Goal: Task Accomplishment & Management: Complete application form

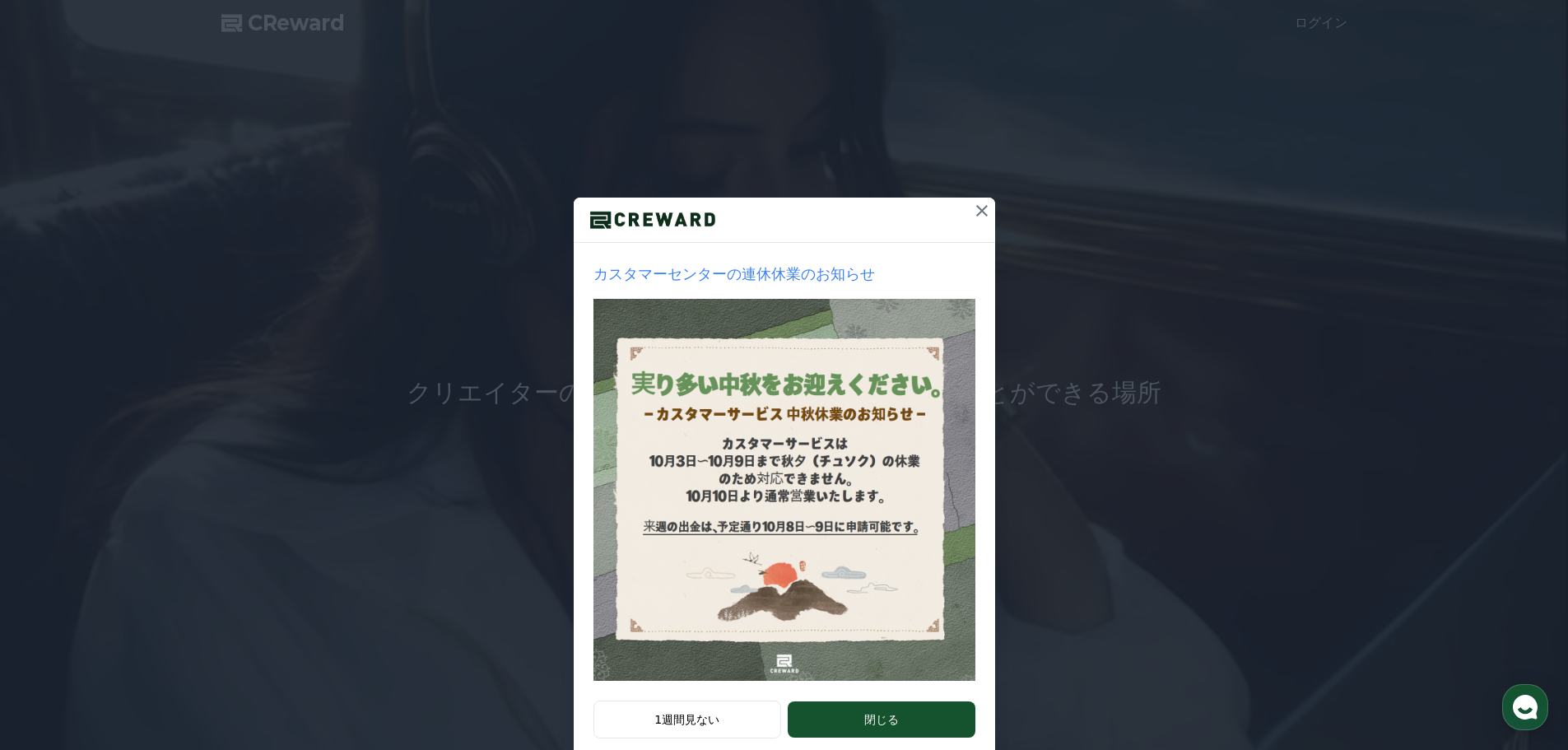
scroll to position [35, 0]
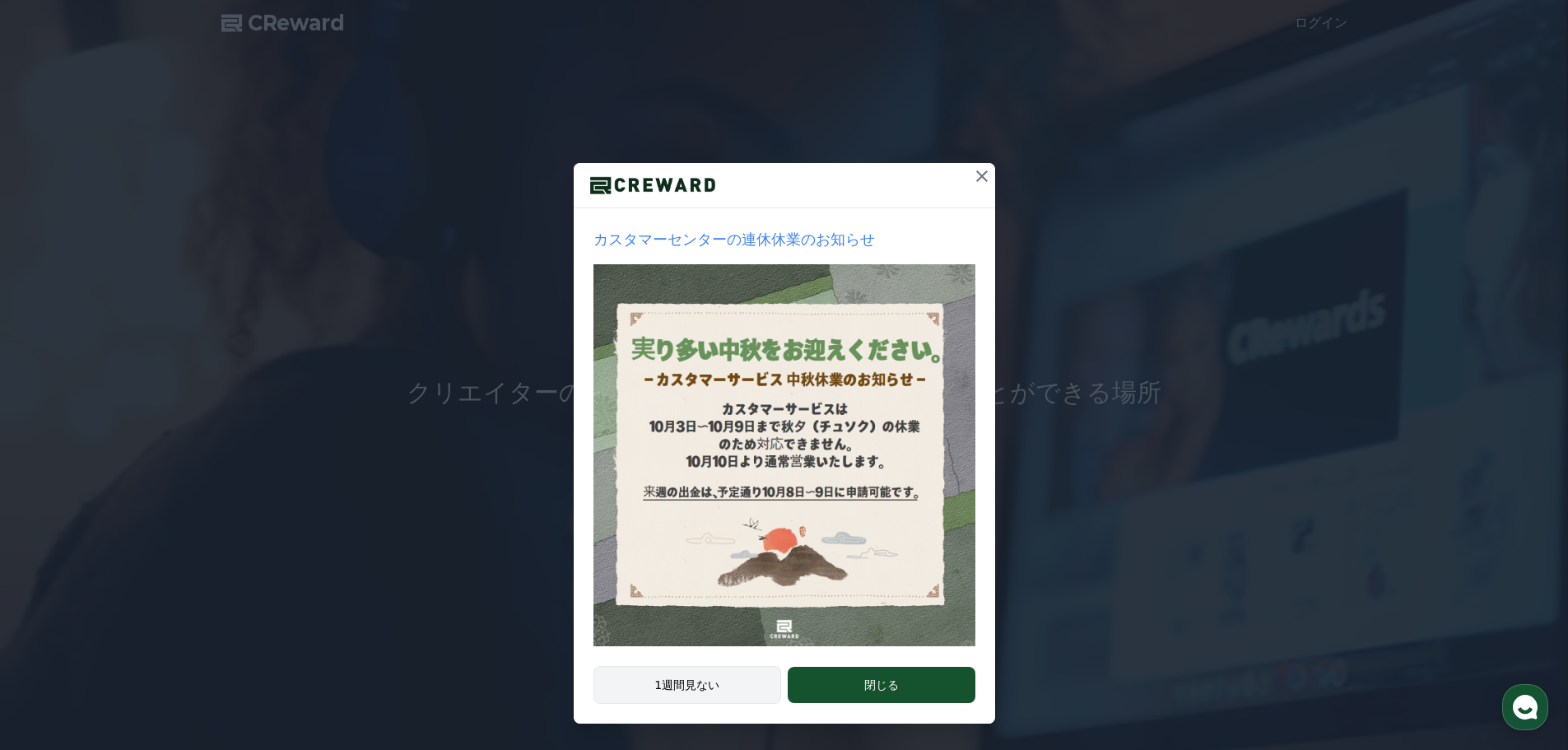
click at [729, 685] on button "1週間見ない" at bounding box center [688, 685] width 188 height 38
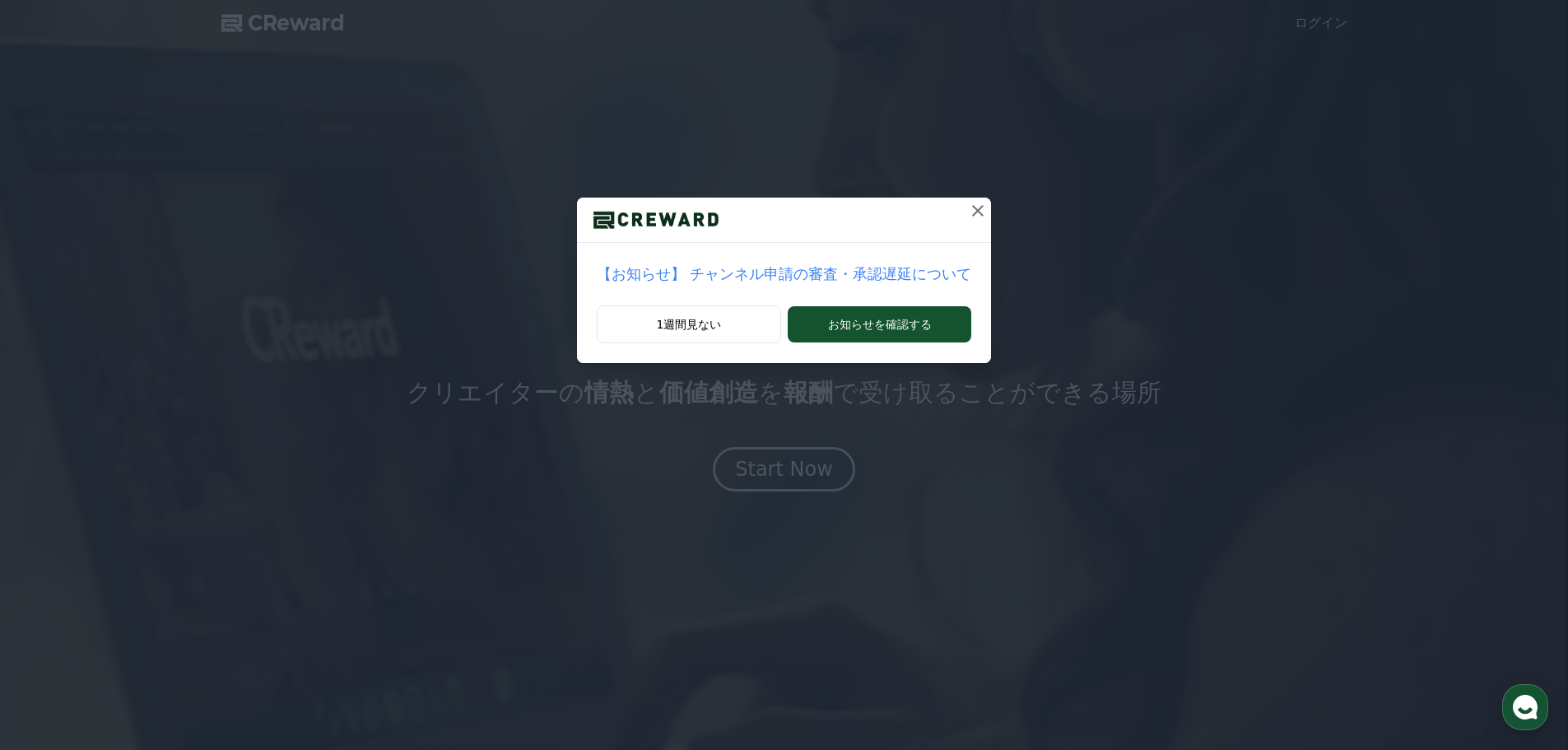
scroll to position [0, 0]
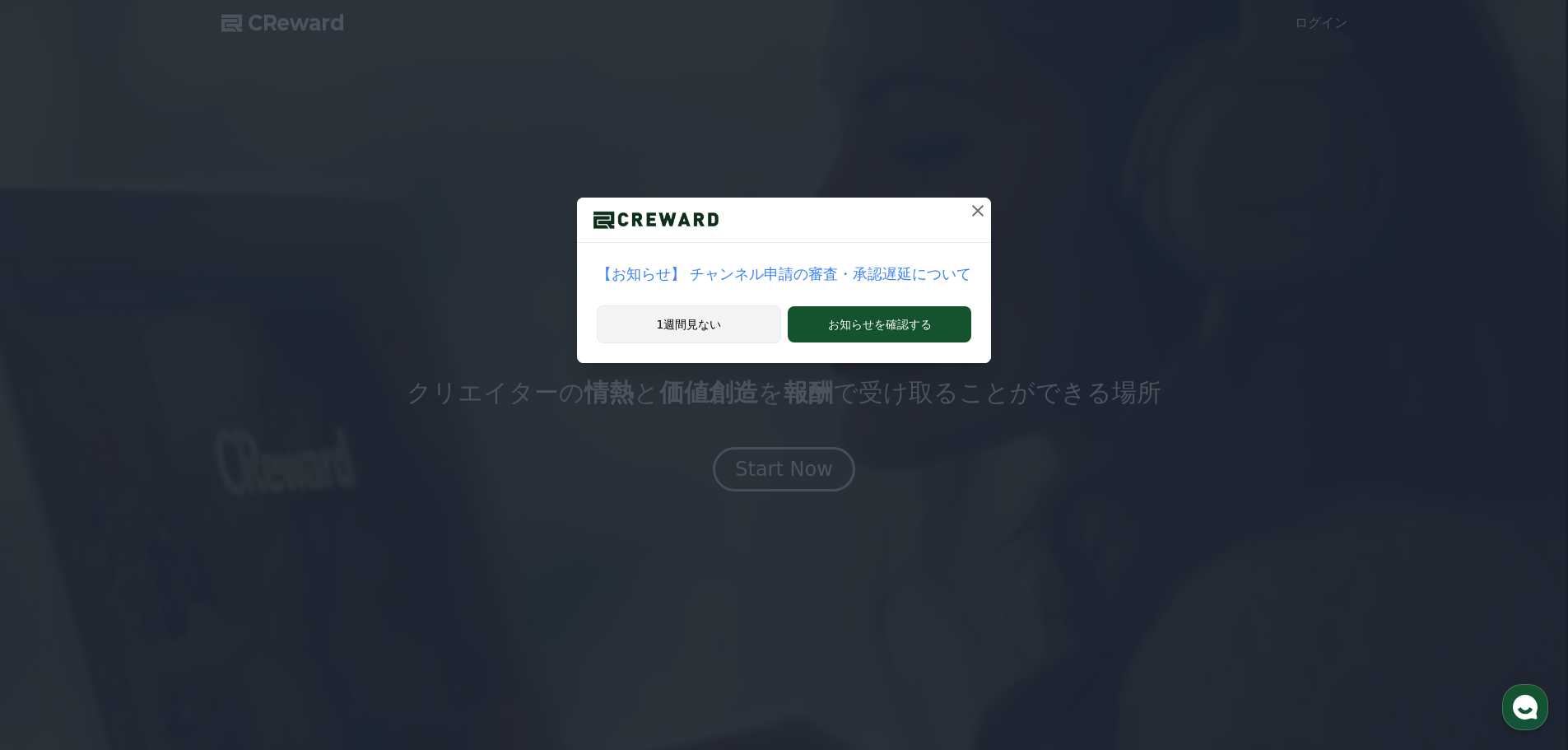
click at [725, 328] on button "1週間見ない" at bounding box center [689, 325] width 184 height 38
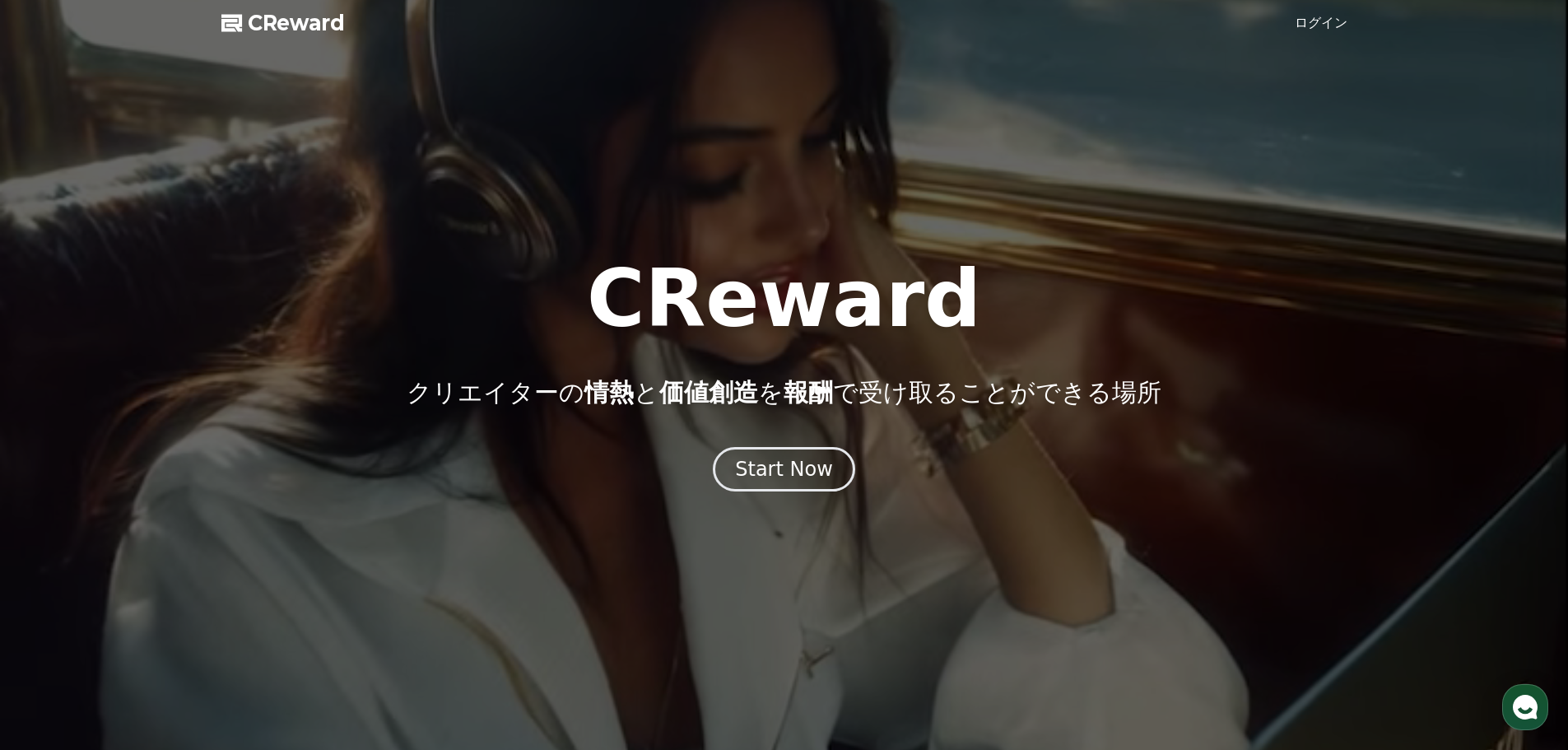
click at [1324, 28] on link "ログイン" at bounding box center [1321, 23] width 53 height 20
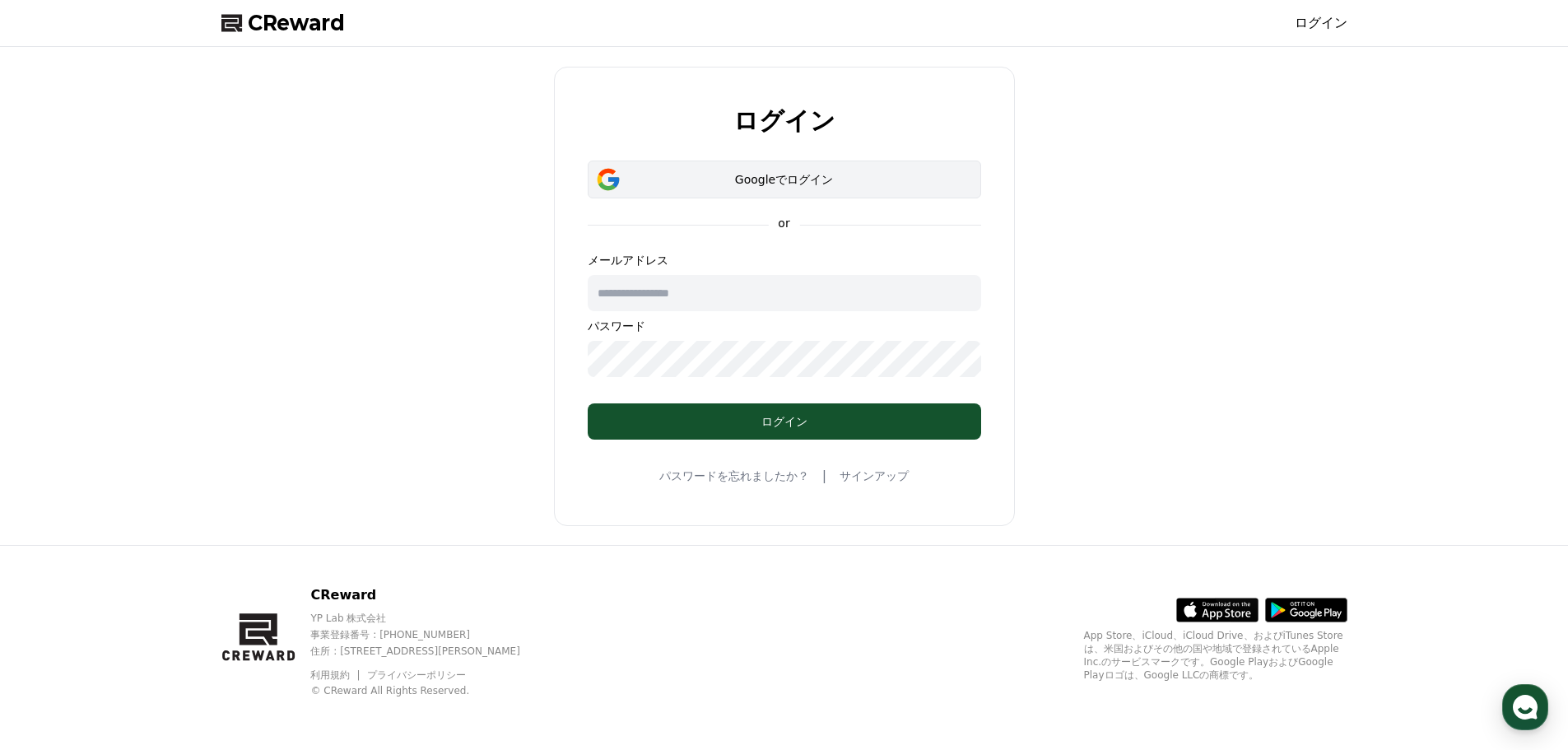
click at [742, 180] on div "Googleでログイン" at bounding box center [784, 179] width 345 height 16
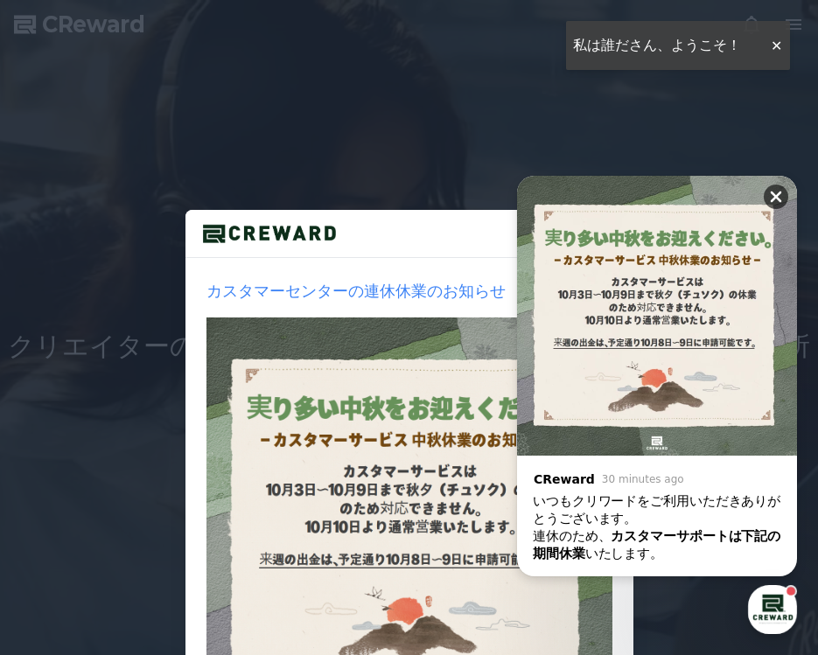
click at [775, 194] on icon at bounding box center [775, 196] width 17 height 17
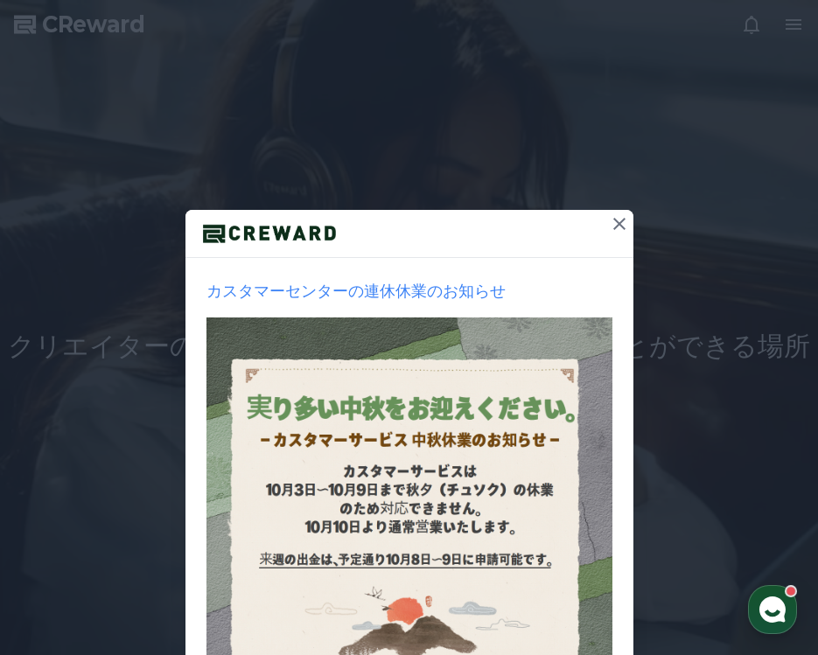
click at [618, 220] on icon at bounding box center [619, 223] width 21 height 21
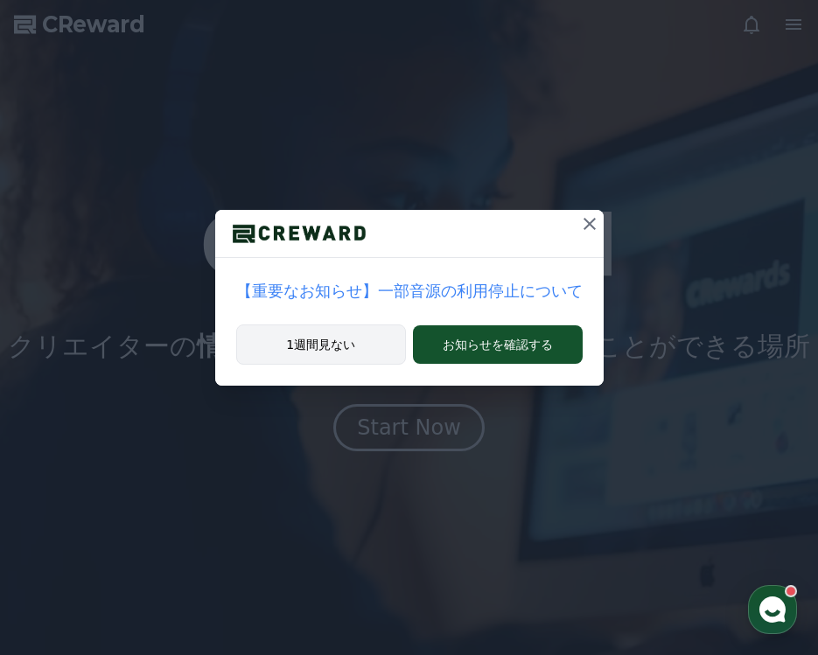
click at [360, 347] on button "1週間見ない" at bounding box center [321, 345] width 171 height 40
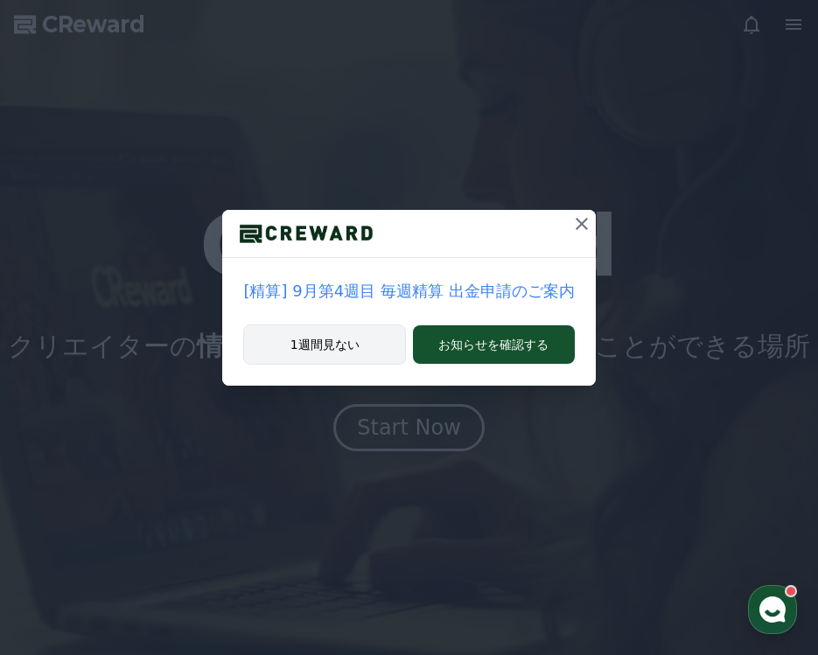
click at [341, 349] on button "1週間見ない" at bounding box center [324, 345] width 163 height 40
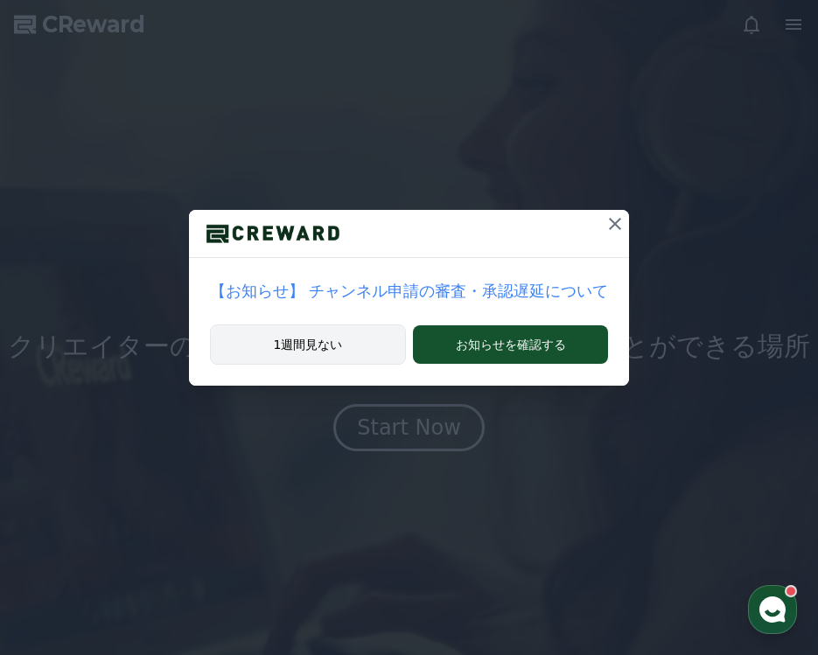
click at [341, 349] on button "1週間見ない" at bounding box center [308, 345] width 196 height 40
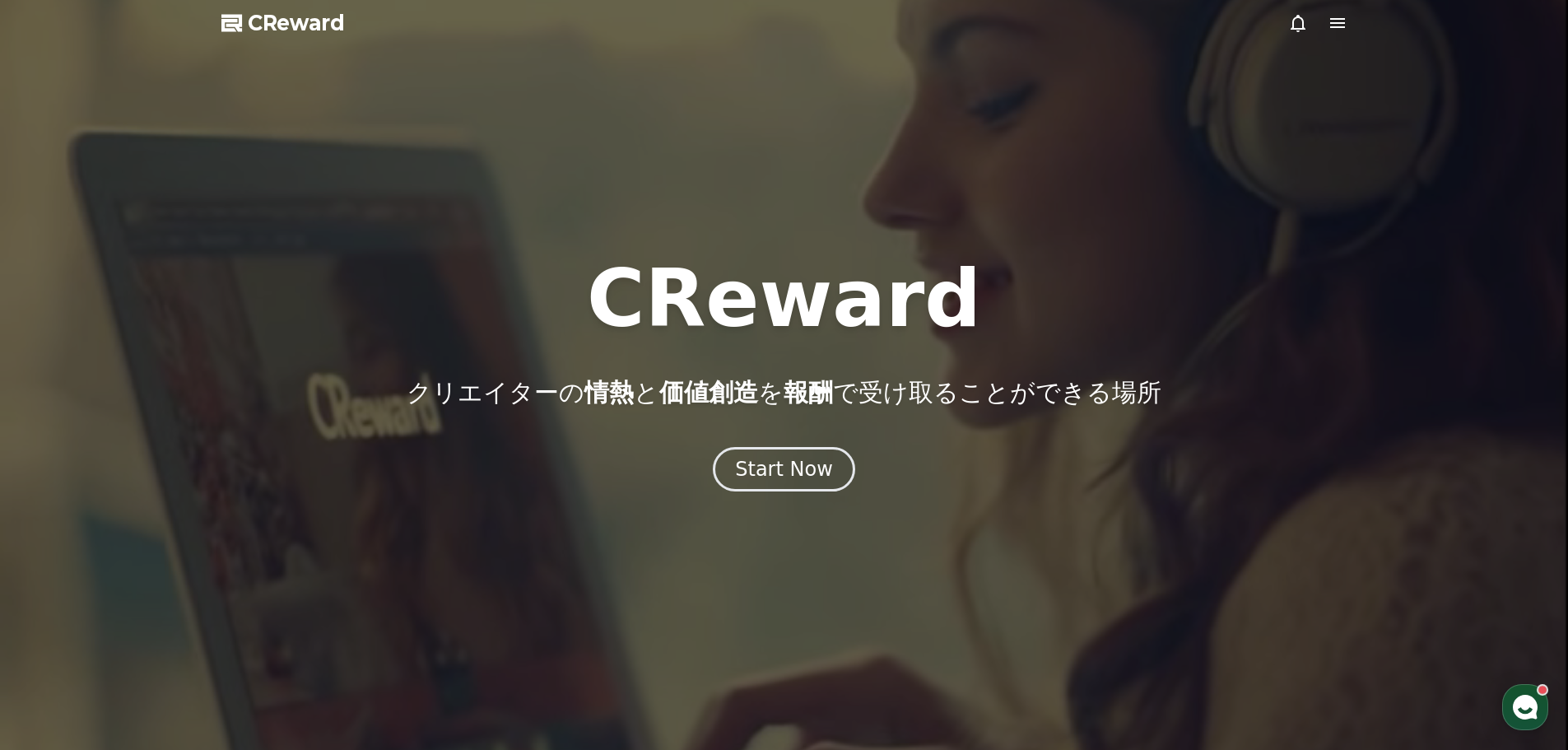
click at [769, 25] on icon at bounding box center [1337, 23] width 20 height 20
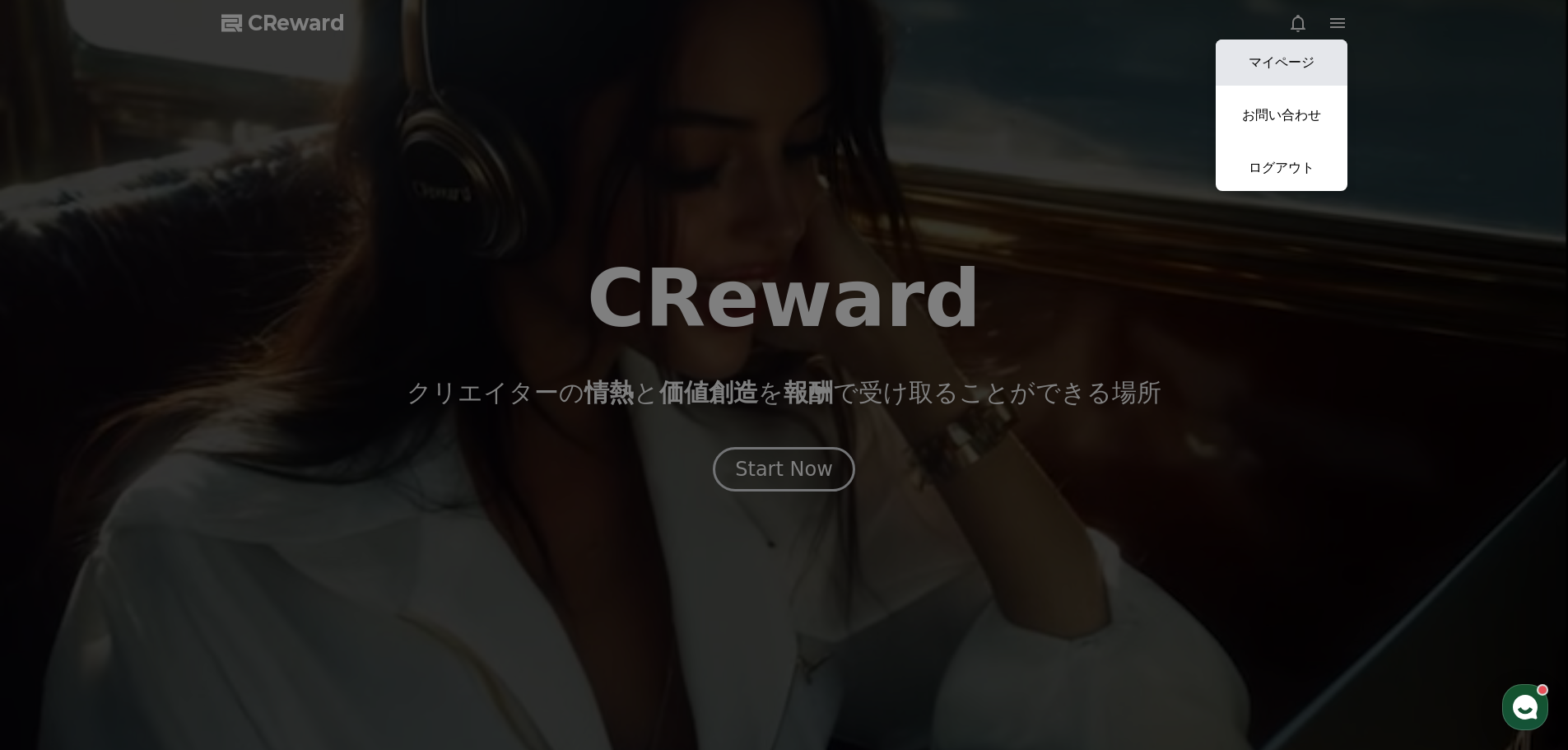
click at [769, 65] on link "マイページ" at bounding box center [1282, 62] width 132 height 46
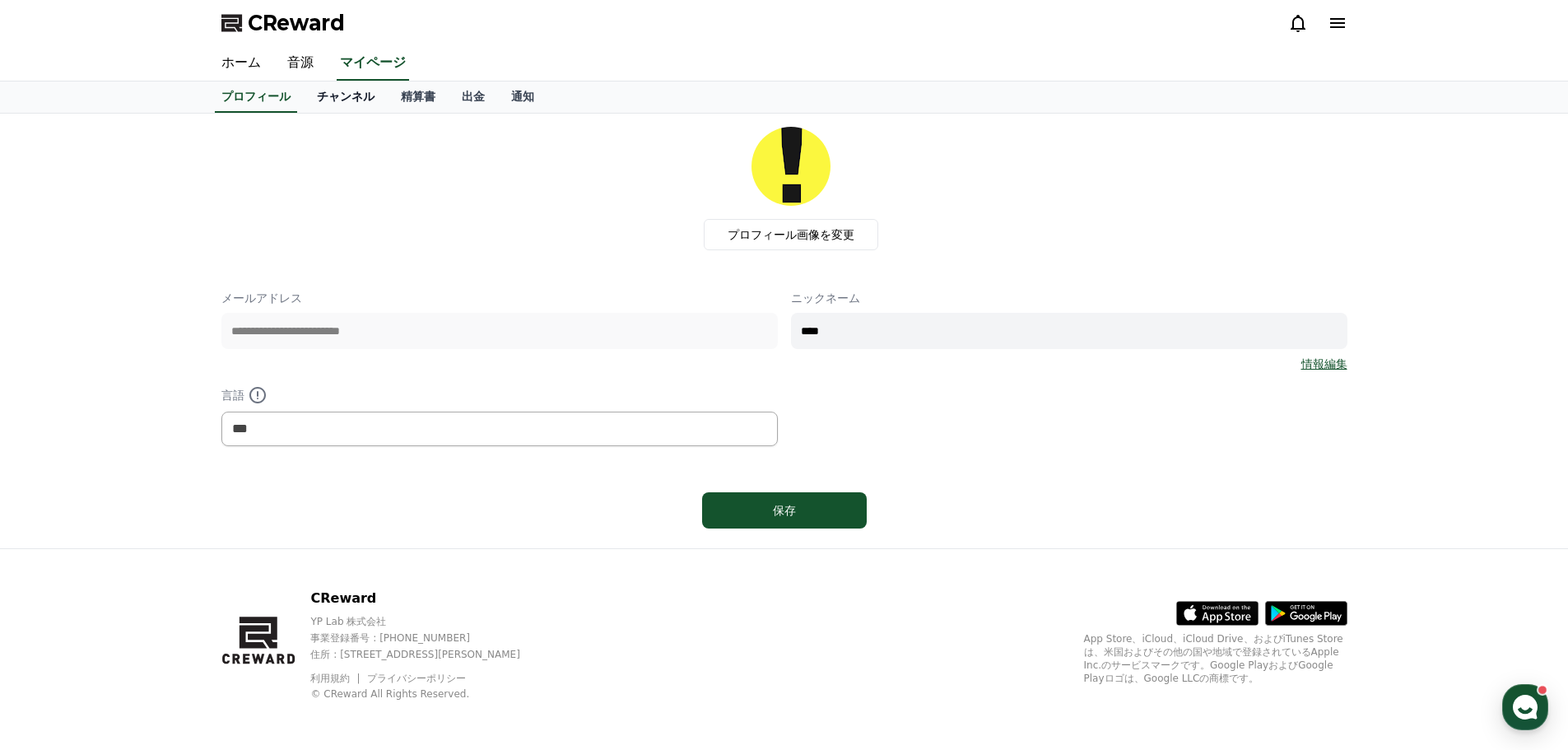
click at [318, 100] on link "チャンネル" at bounding box center [345, 97] width 84 height 31
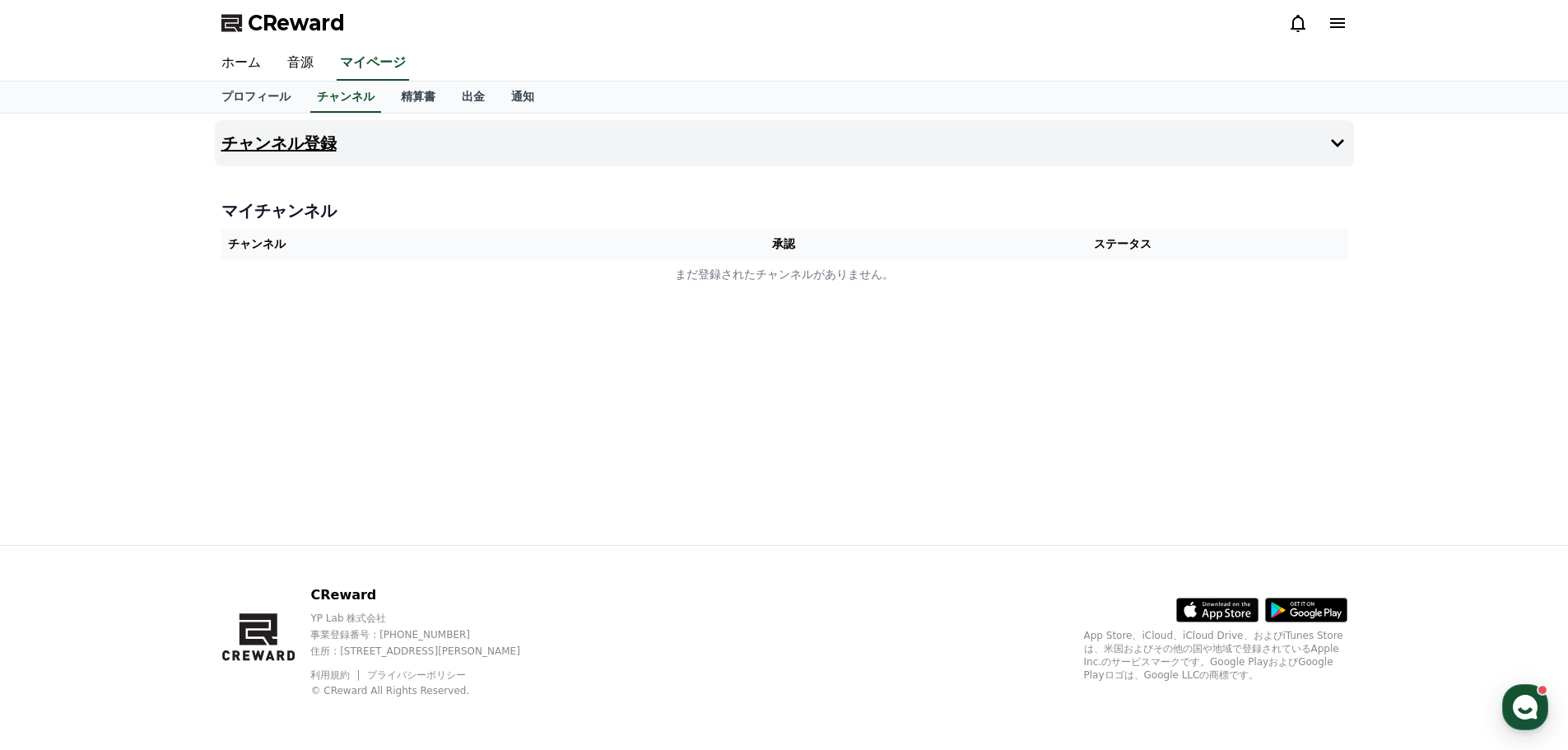
click at [311, 131] on button "チャンネル登録" at bounding box center [784, 143] width 1140 height 46
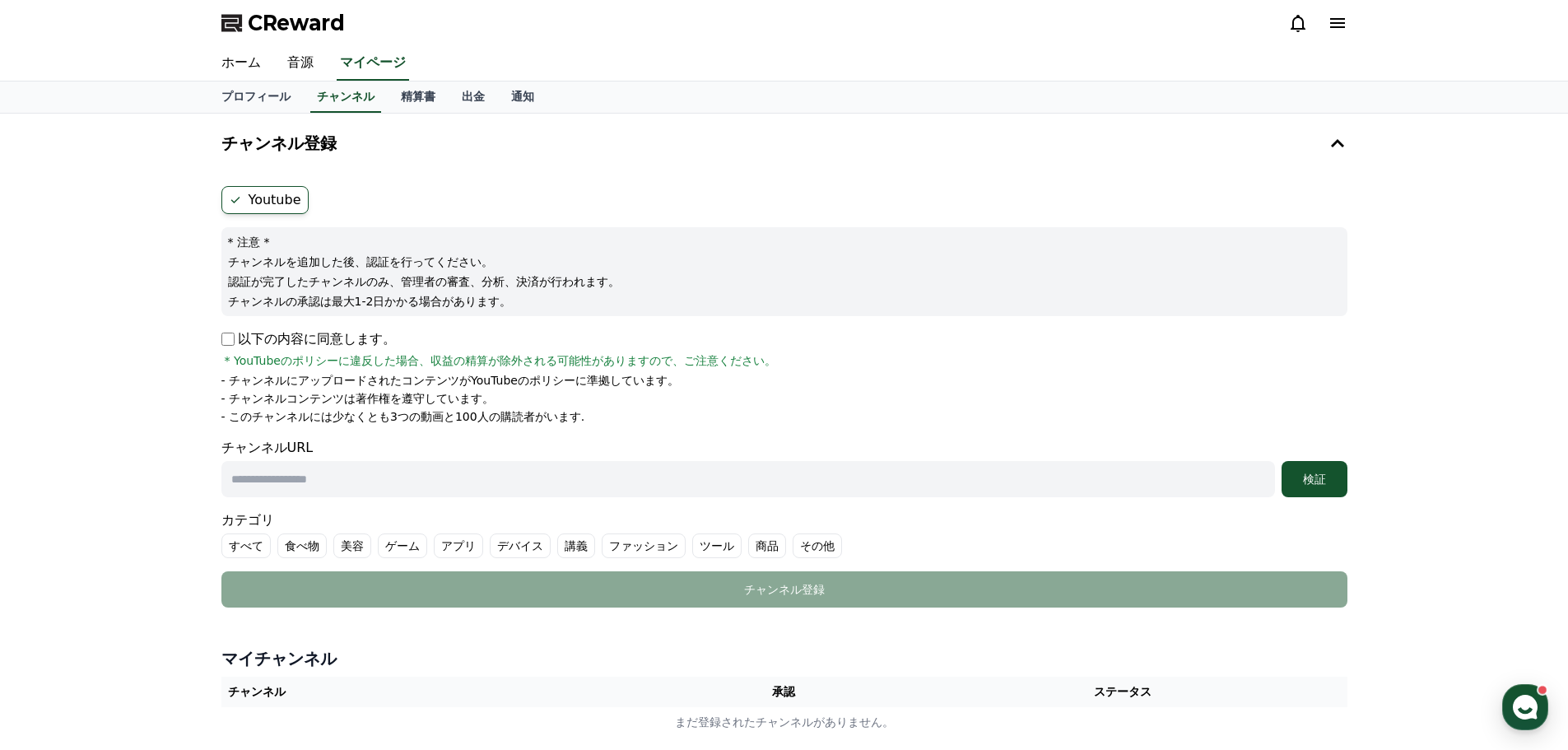
click at [283, 192] on label "Youtube" at bounding box center [264, 200] width 88 height 28
click at [235, 334] on p "以下の内容に同意します。" at bounding box center [308, 339] width 174 height 20
click at [304, 473] on input "text" at bounding box center [748, 479] width 1054 height 36
paste input "**********"
type input "**********"
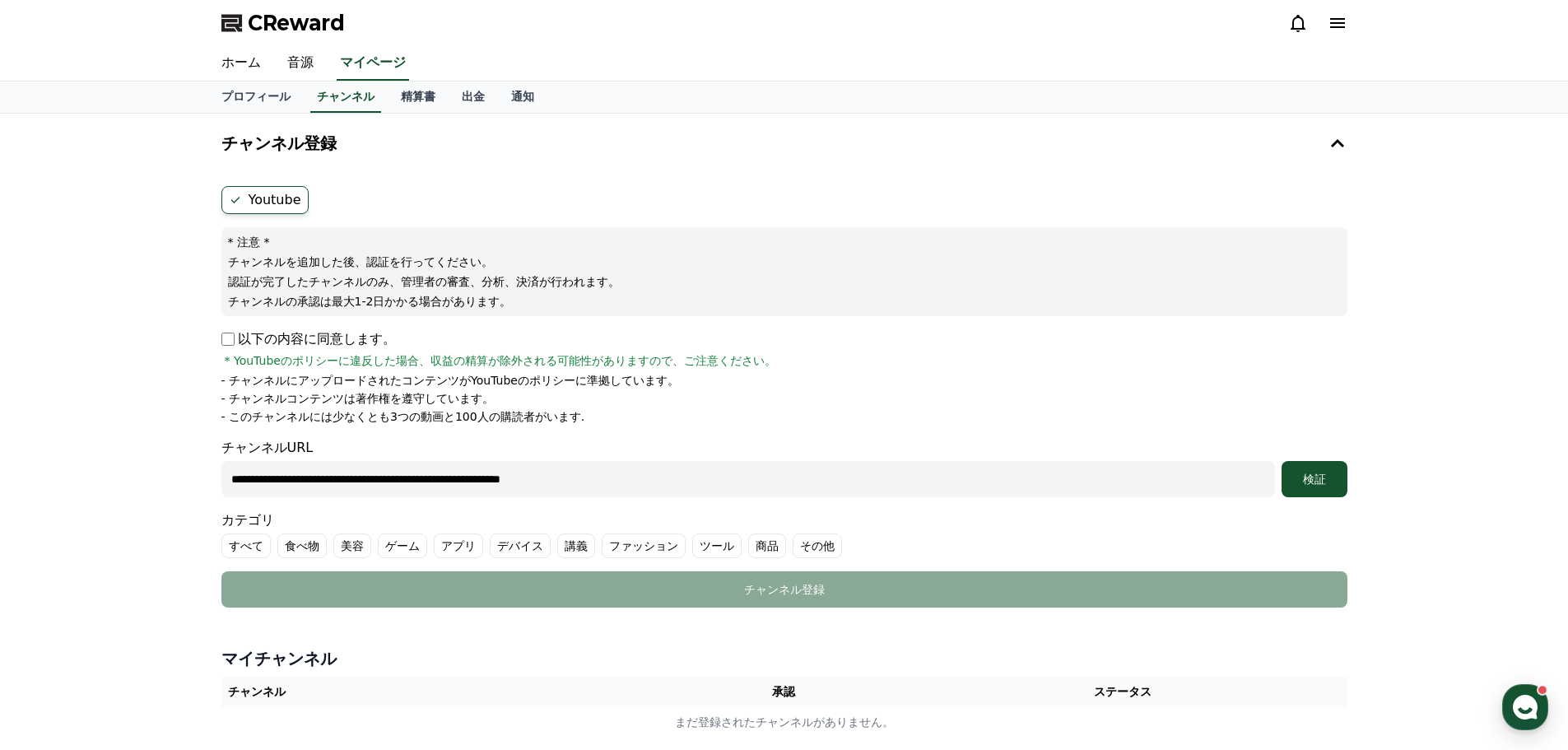
click at [238, 549] on label "すべて" at bounding box center [246, 546] width 49 height 24
click at [415, 548] on label "ゲーム" at bounding box center [422, 546] width 49 height 24
click at [256, 549] on label "すべて" at bounding box center [255, 546] width 69 height 24
click at [403, 541] on label "ゲーム" at bounding box center [402, 546] width 49 height 24
click at [769, 468] on button "検証" at bounding box center [1315, 479] width 66 height 36
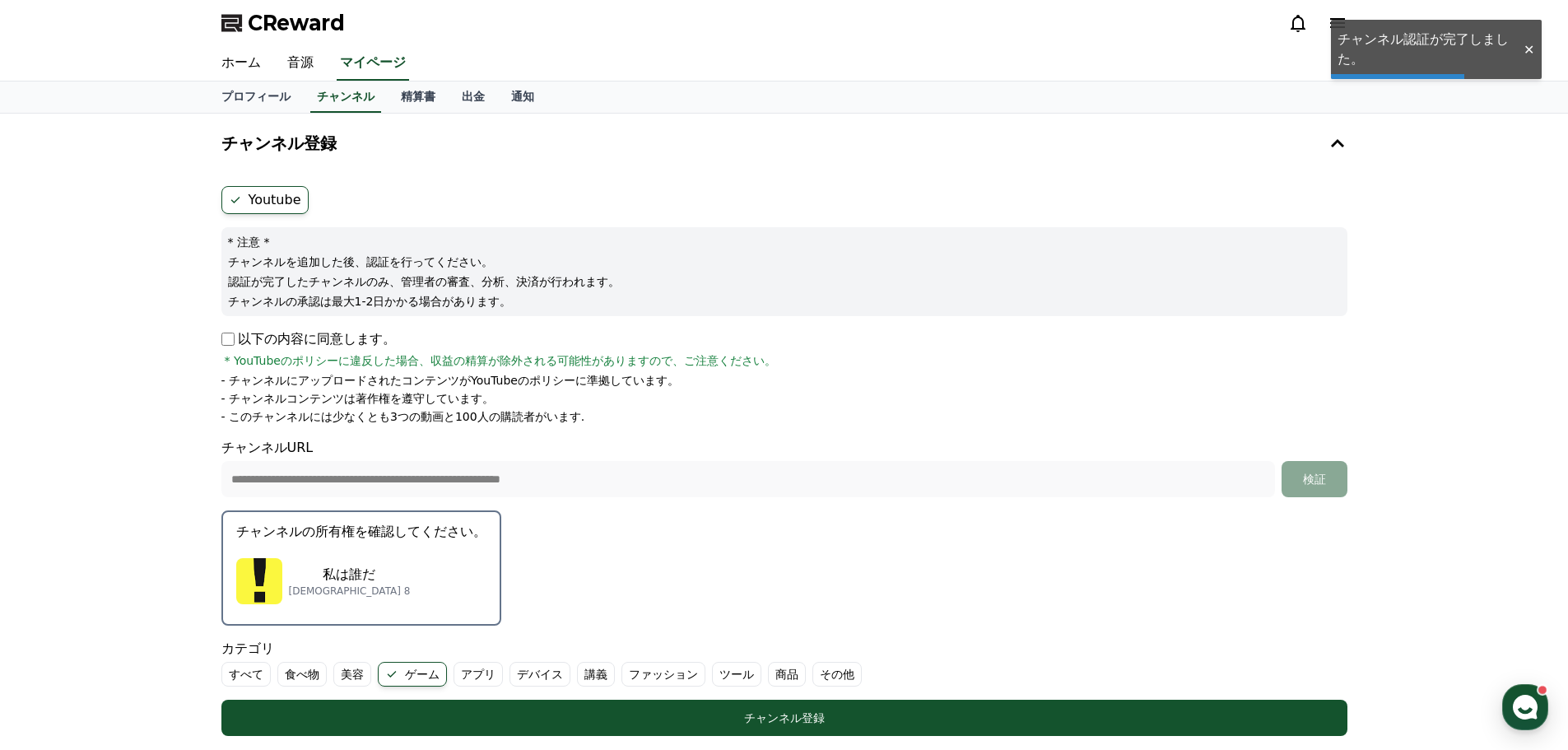
scroll to position [165, 0]
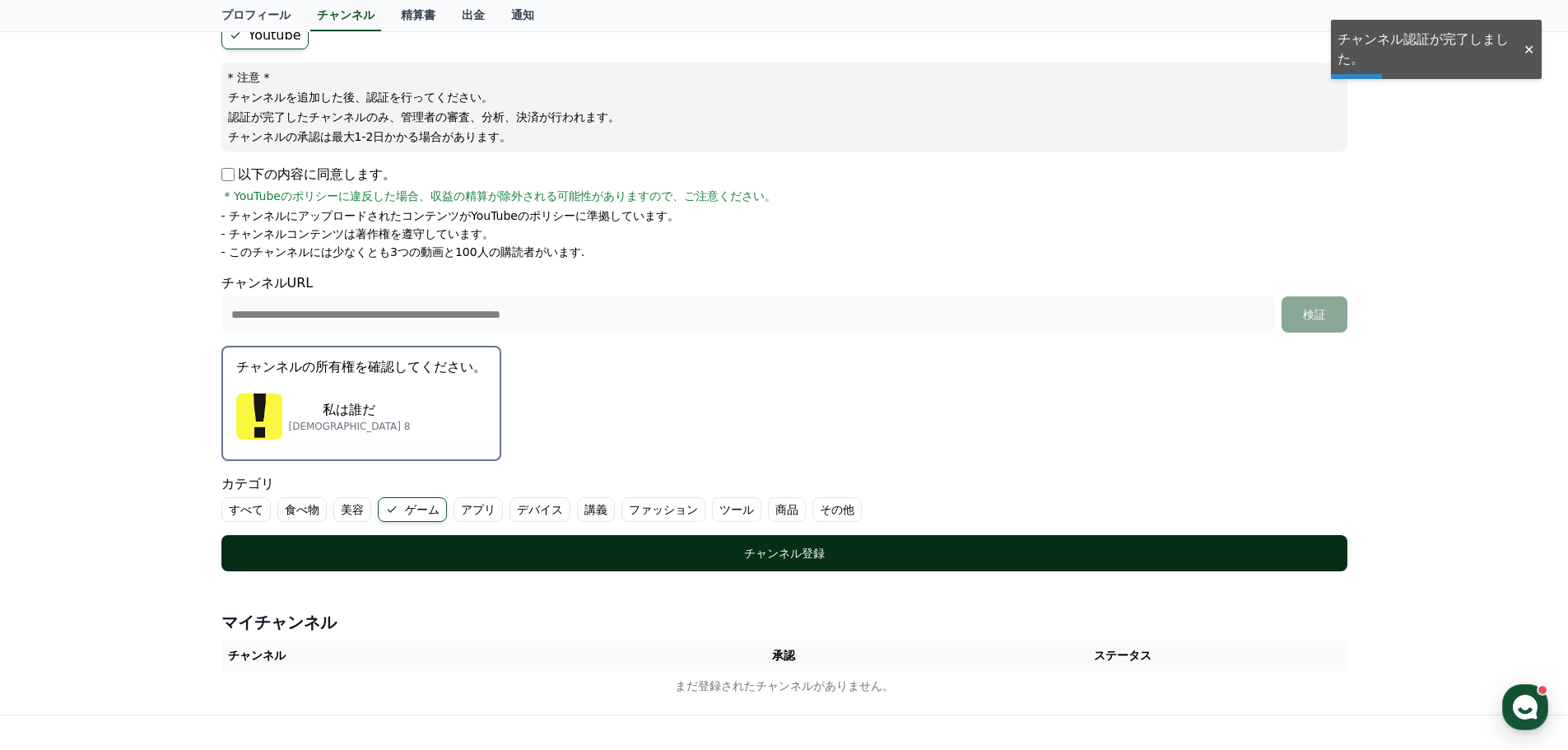
click at [667, 559] on div "チャンネル登録" at bounding box center [784, 552] width 1061 height 16
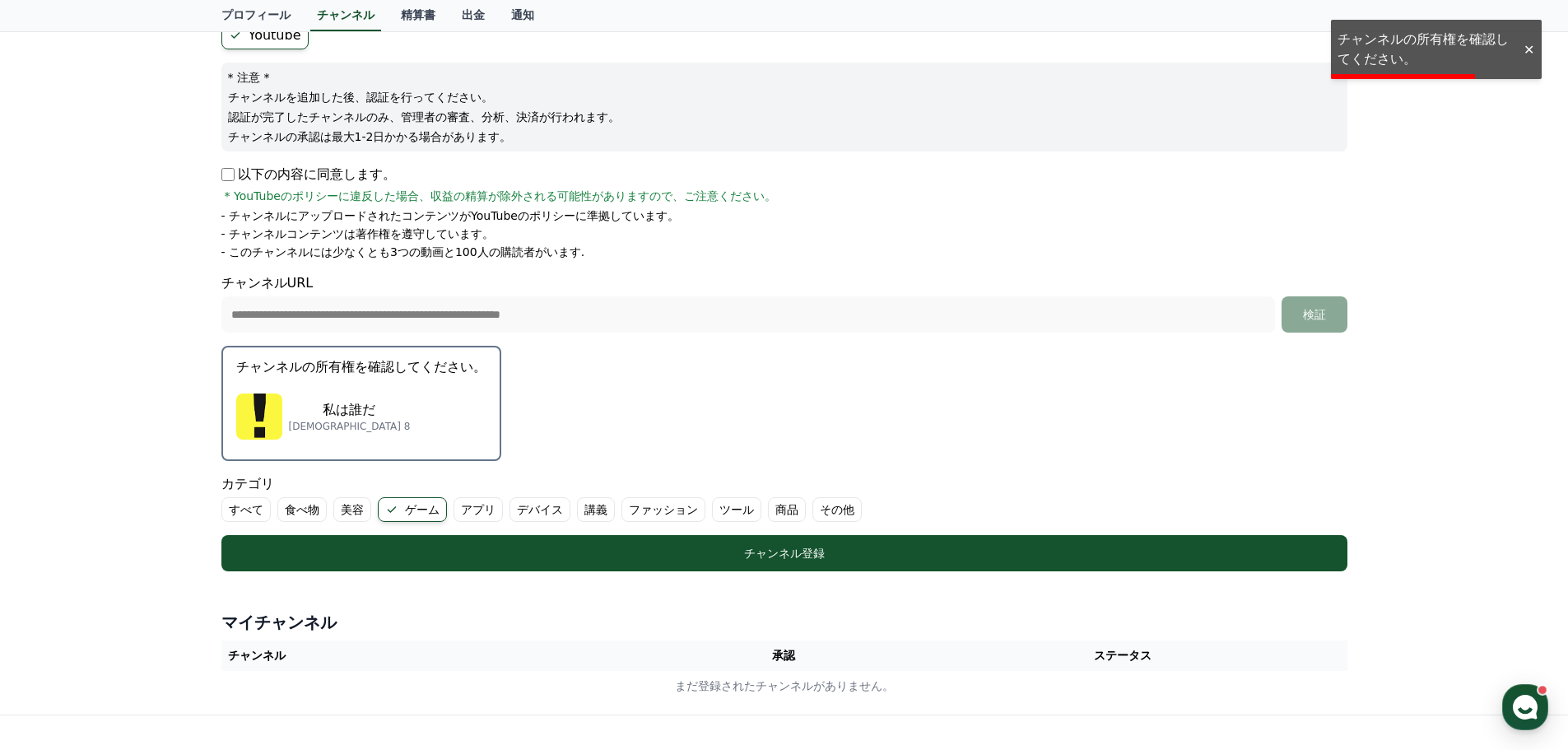
click at [384, 411] on div "私は誰だ サブスクライバー 8" at bounding box center [361, 417] width 250 height 66
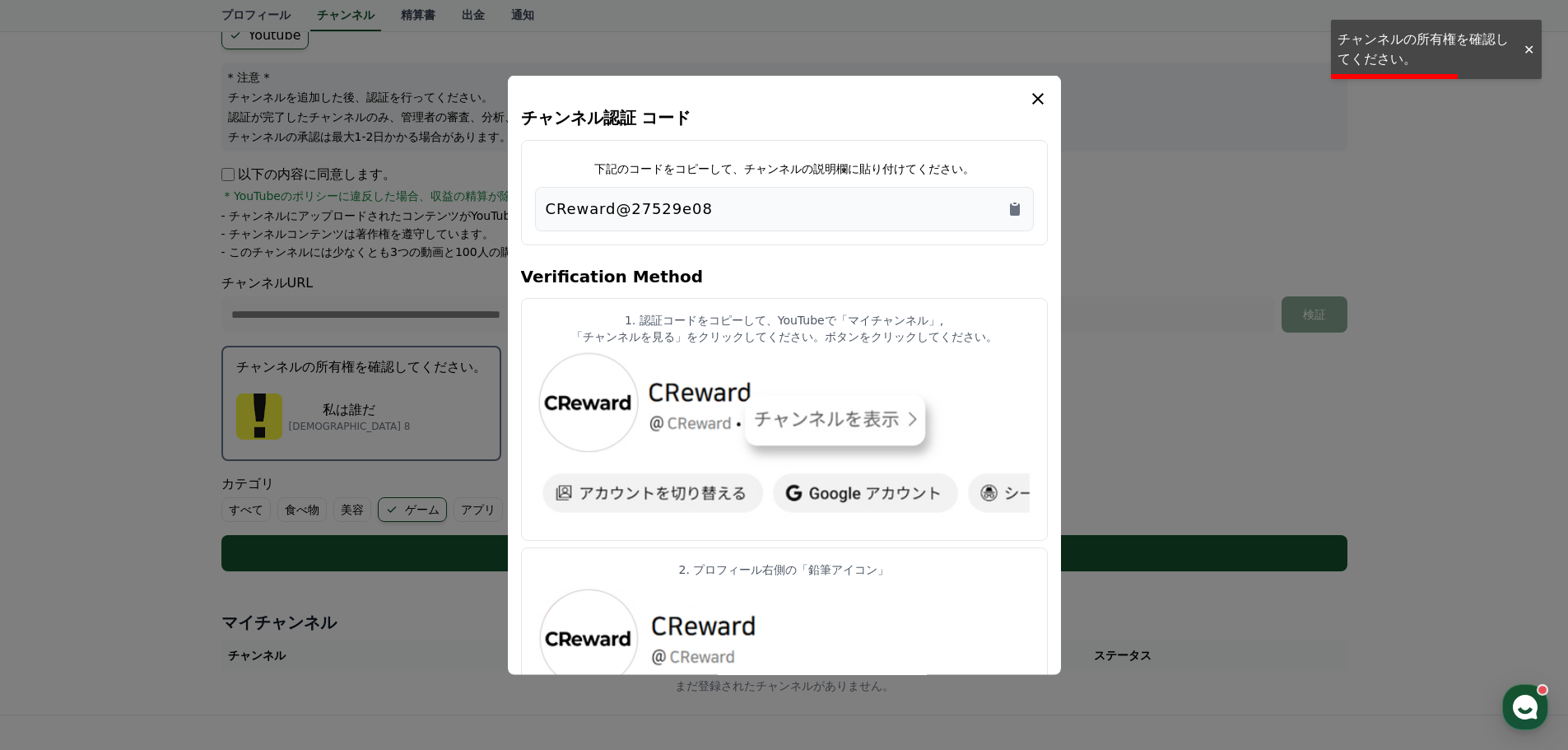
click at [299, 408] on button "close modal" at bounding box center [784, 375] width 1568 height 750
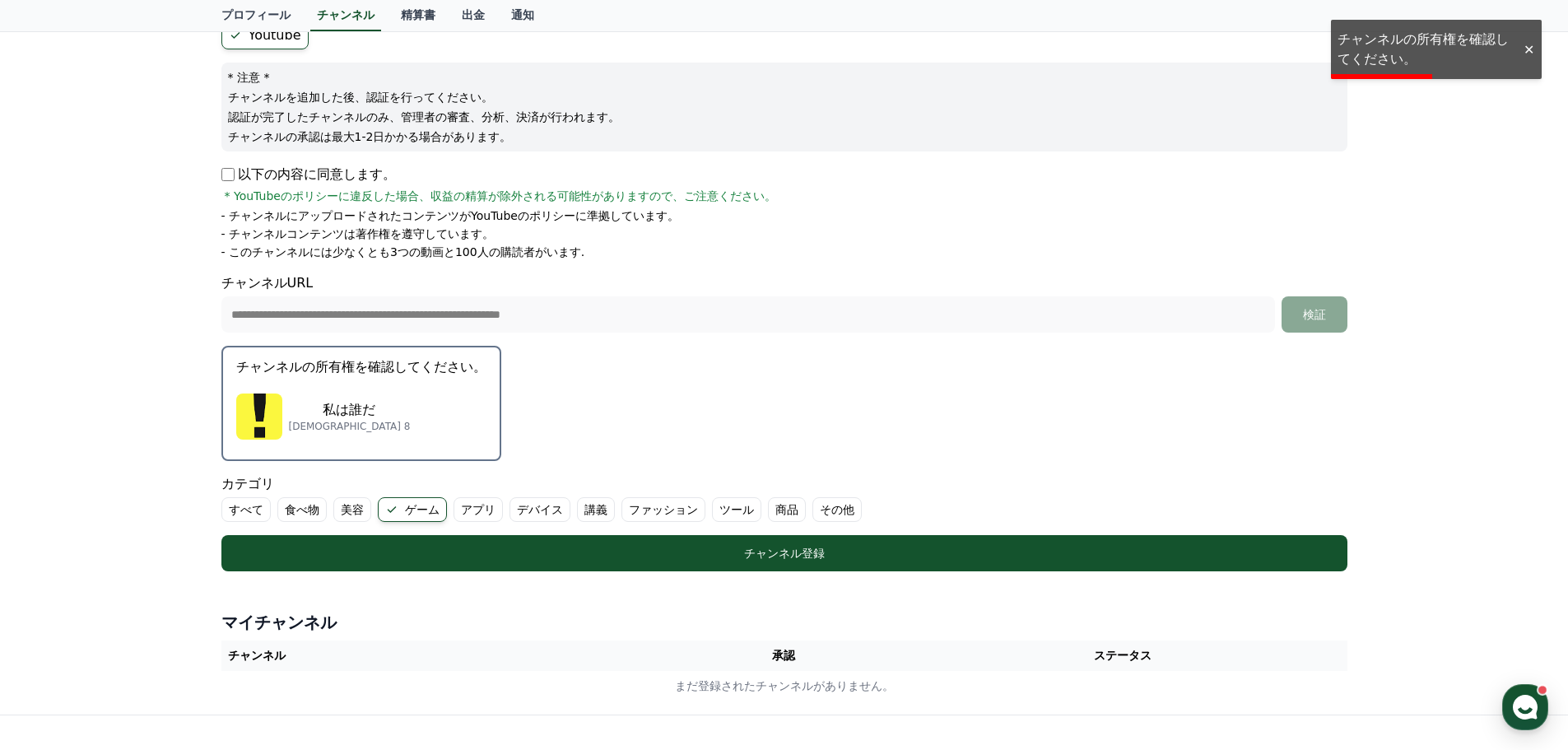
click at [339, 412] on p "私は誰だ" at bounding box center [349, 409] width 121 height 20
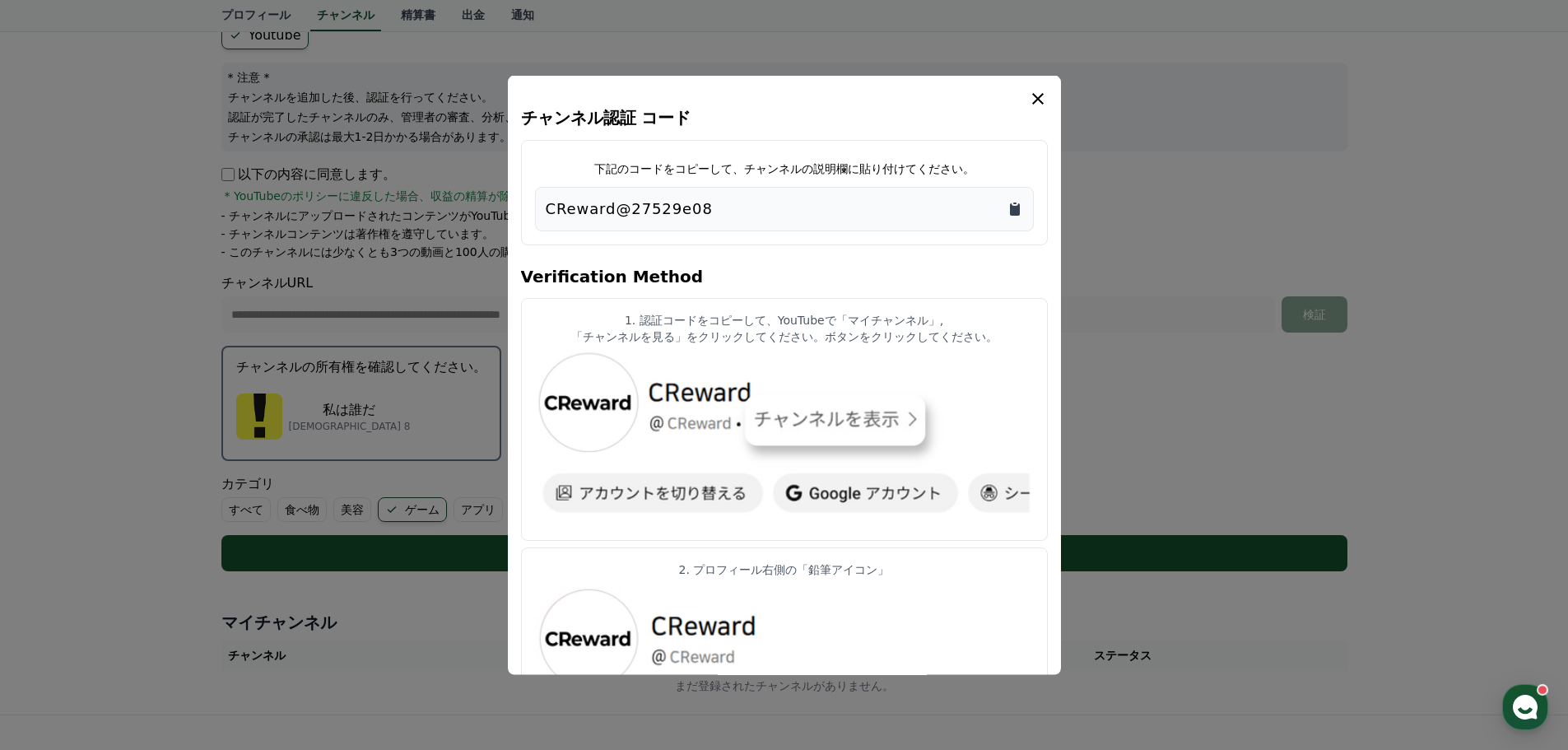
click at [769, 207] on icon "Copy to clipboard" at bounding box center [1015, 208] width 9 height 12
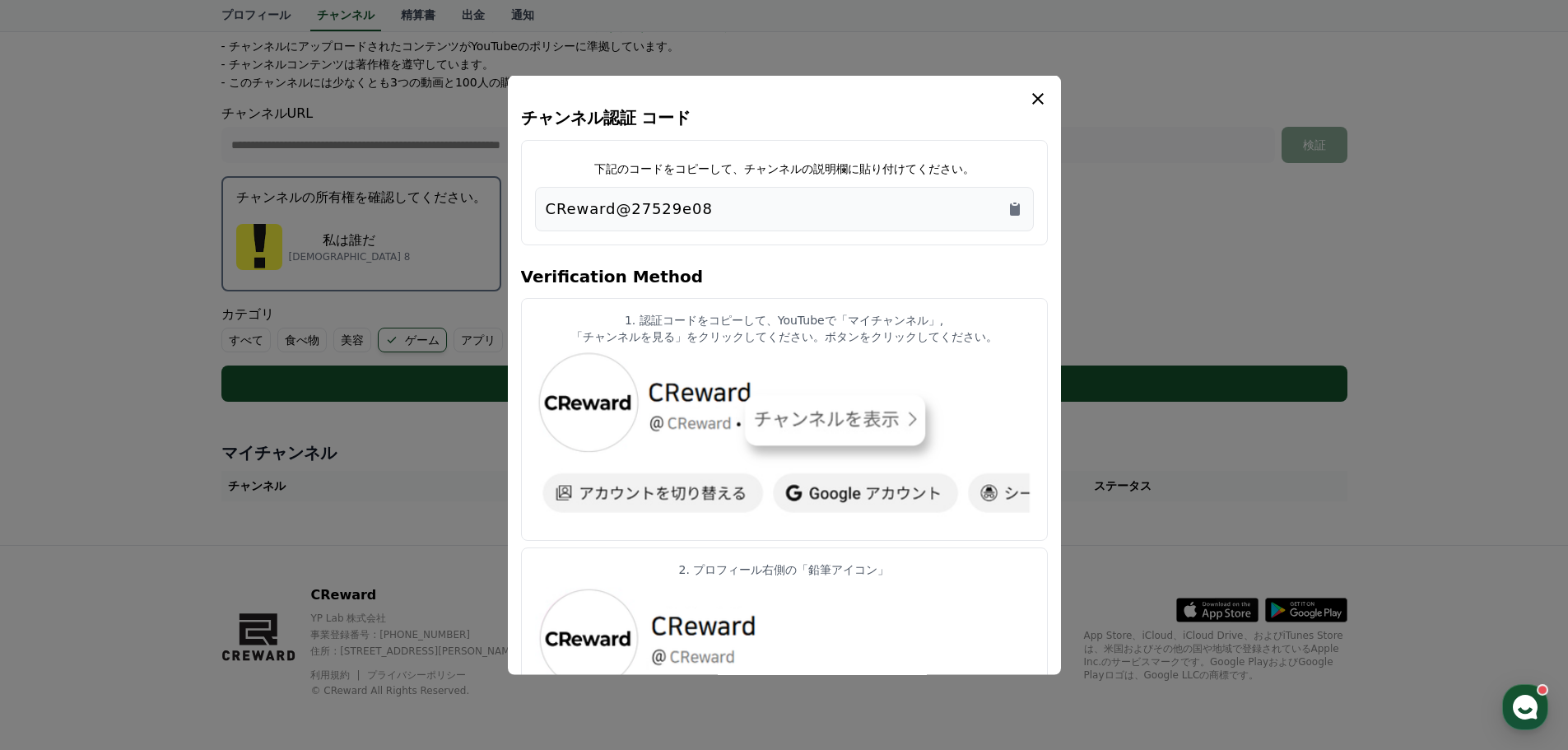
scroll to position [169, 0]
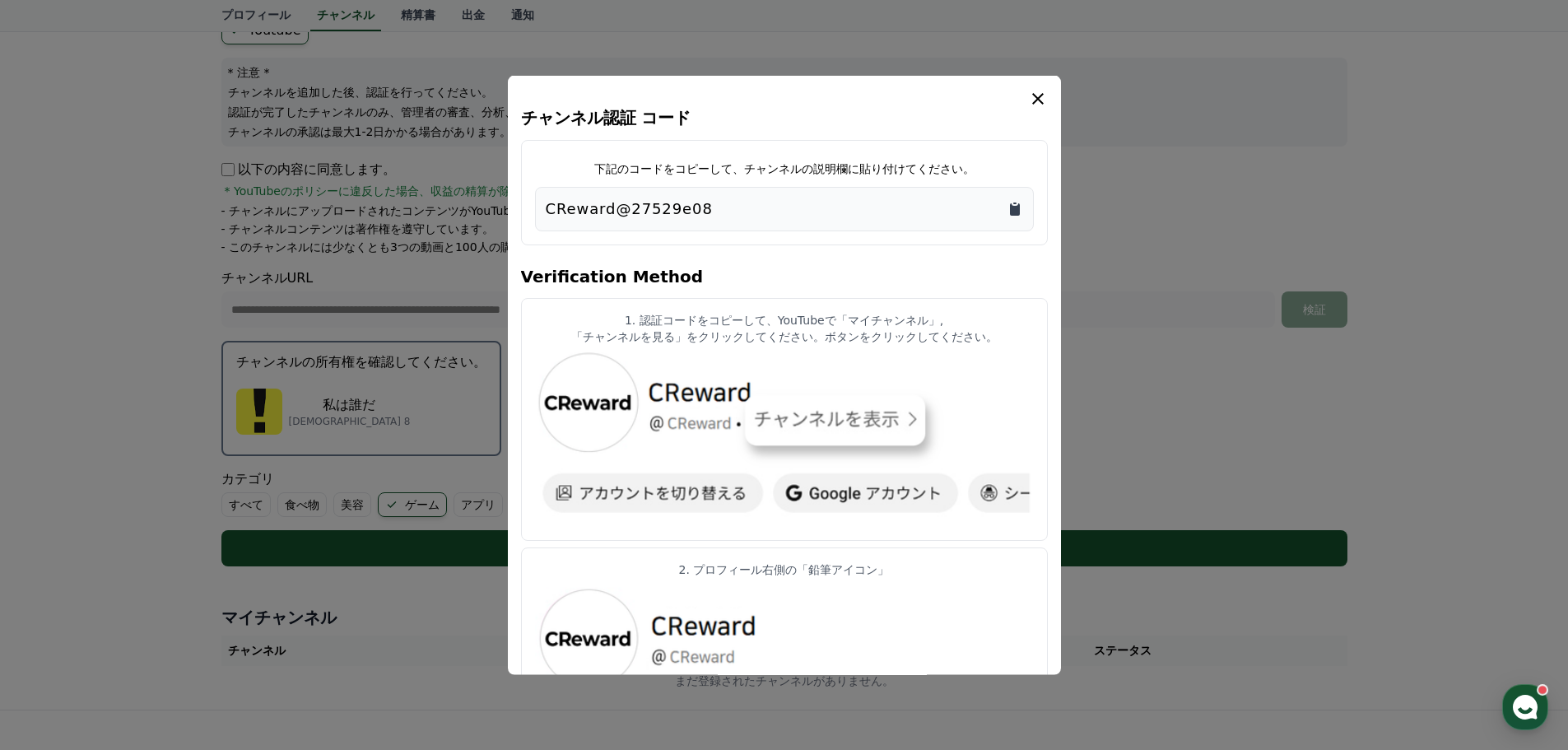
drag, startPoint x: 1009, startPoint y: 212, endPoint x: 1017, endPoint y: 210, distance: 8.2
click at [769, 212] on icon "Copy to clipboard" at bounding box center [1015, 208] width 16 height 16
click at [769, 88] on icon "modal" at bounding box center [1038, 98] width 20 height 20
